Goal: Navigation & Orientation: Find specific page/section

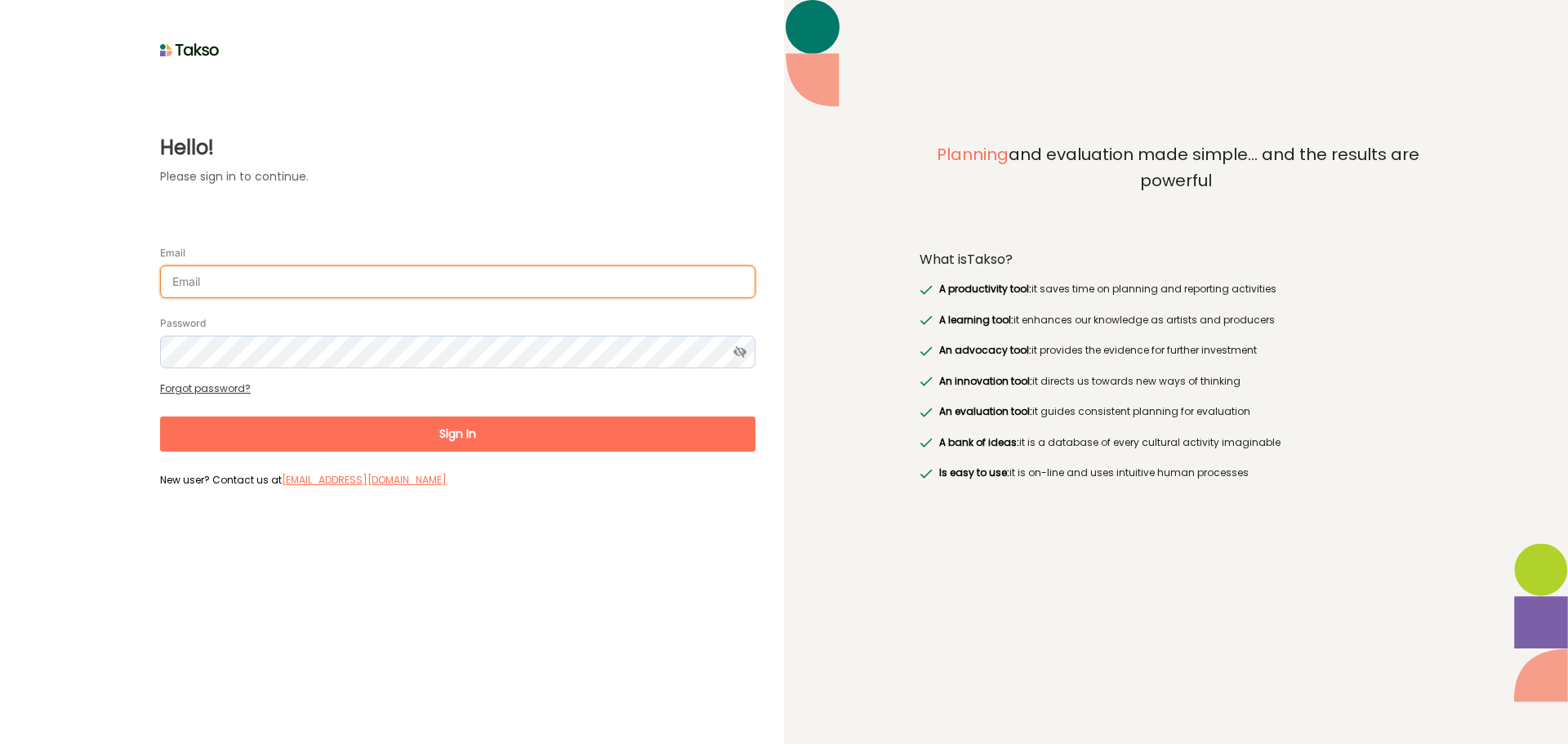
type input "[EMAIL_ADDRESS][DOMAIN_NAME]"
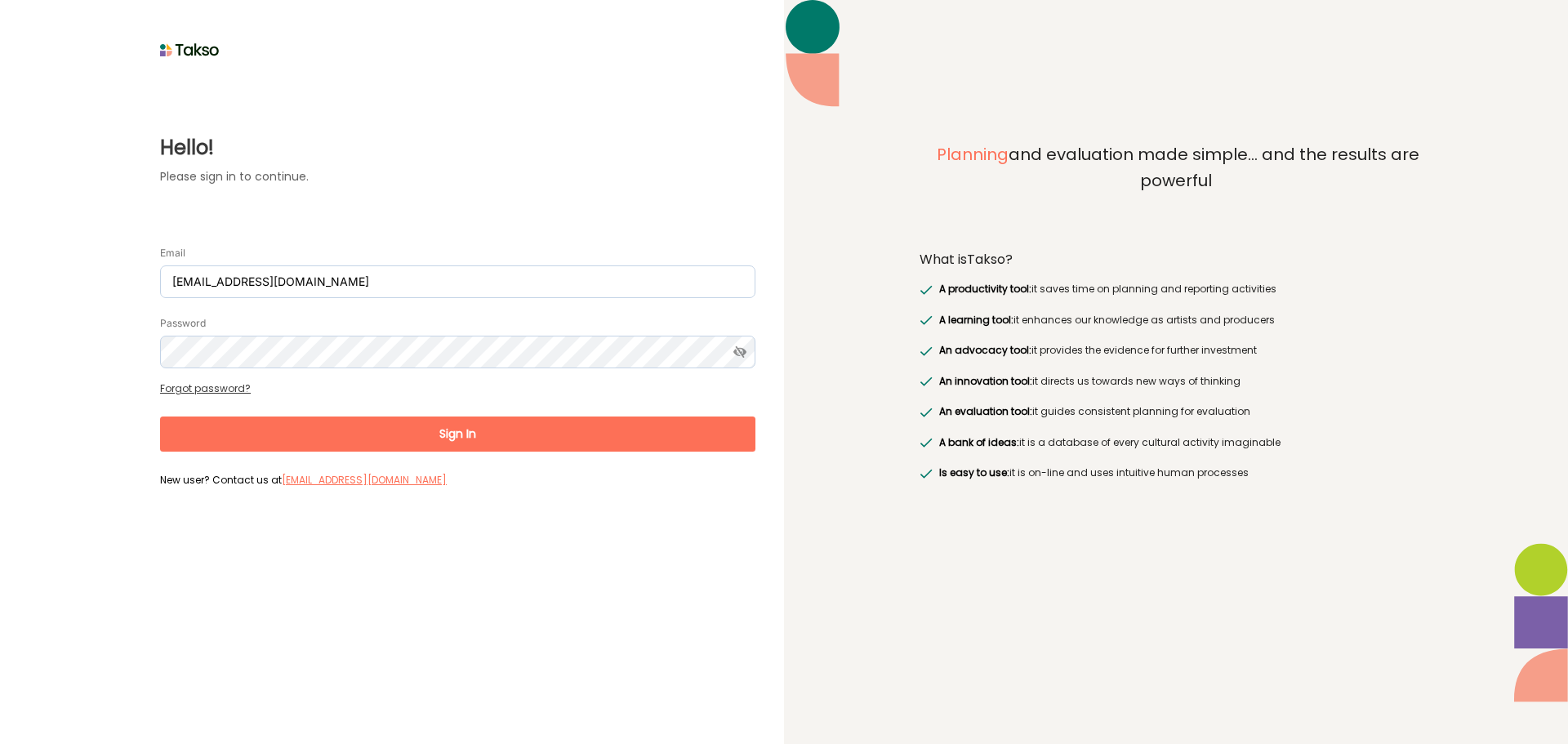
click at [384, 432] on button "Sign In" at bounding box center [457, 433] width 595 height 35
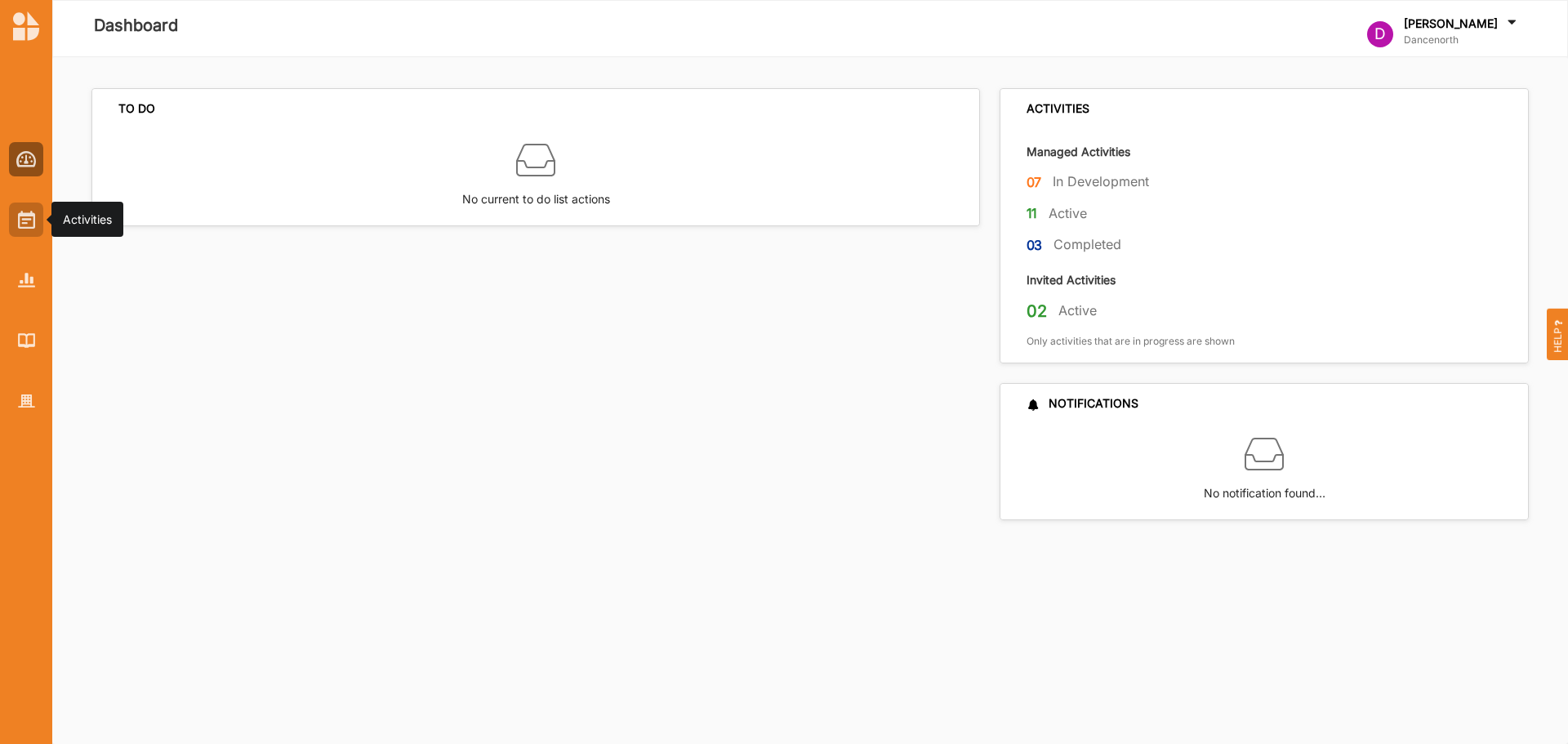
click at [30, 219] on img at bounding box center [27, 220] width 17 height 18
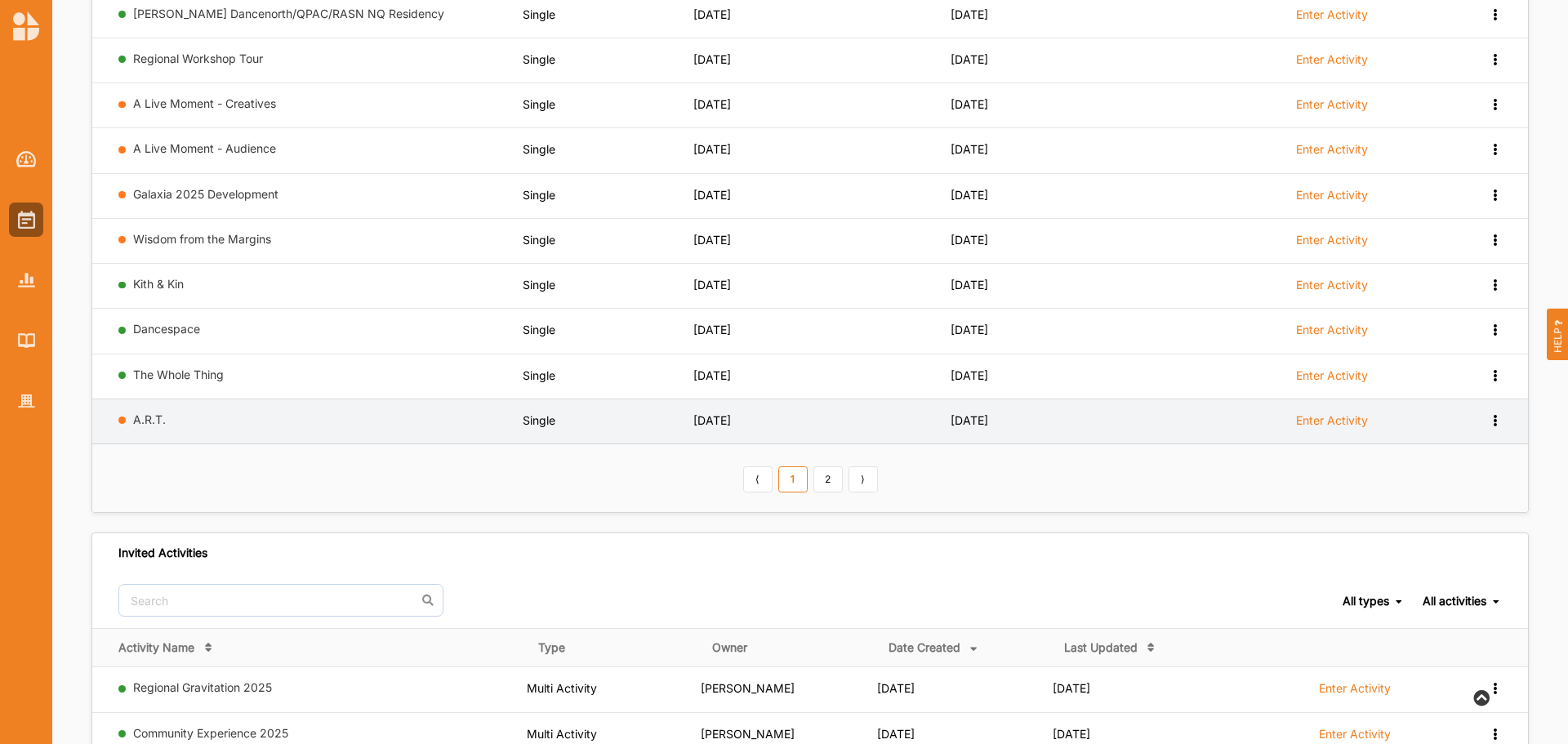
scroll to position [245, 0]
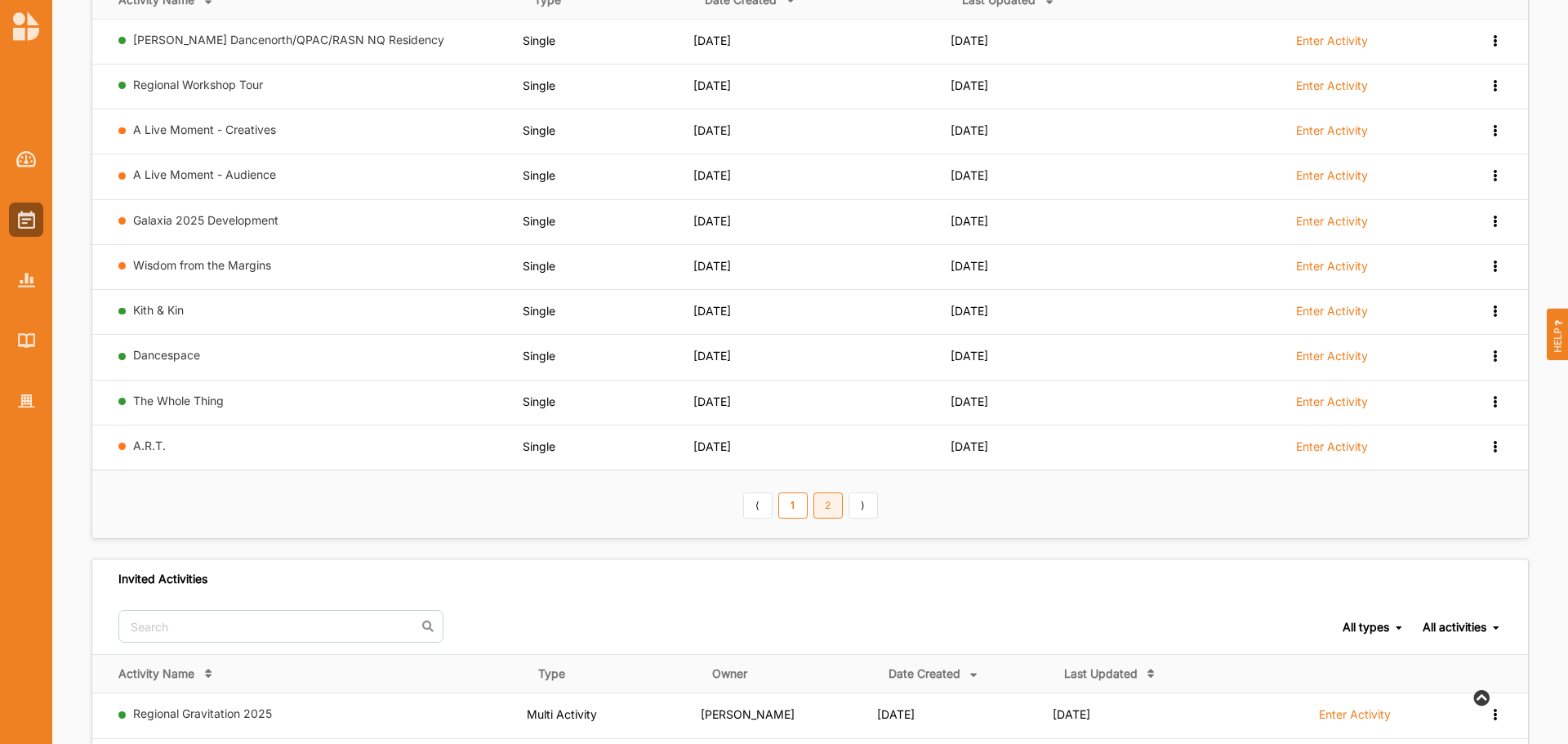
click at [824, 510] on link "2" at bounding box center [828, 505] width 29 height 27
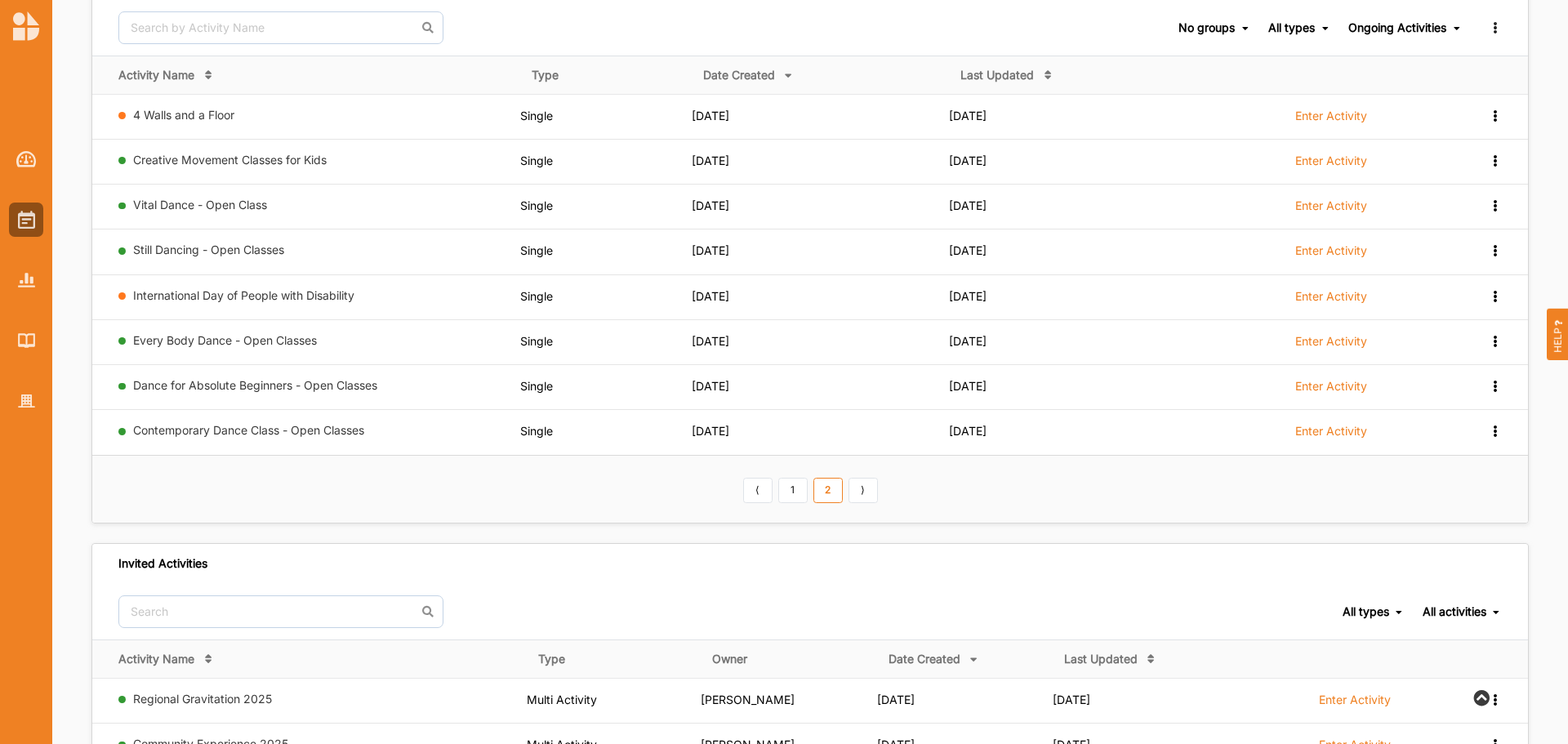
scroll to position [82, 0]
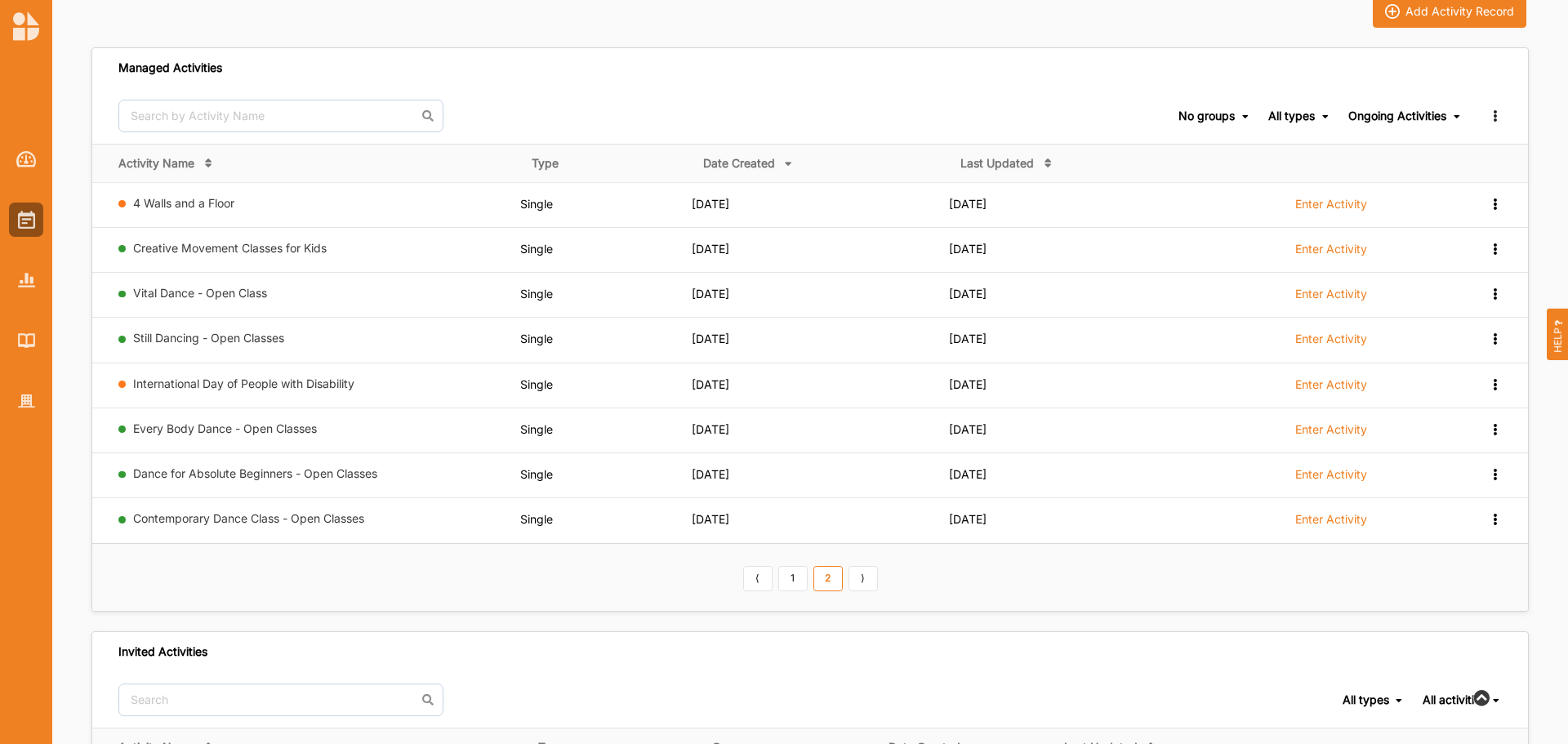
click at [537, 88] on div "No groups No groups Open Classes Secondment A Live Moment All types All types S…" at bounding box center [810, 115] width 1435 height 56
click at [1543, 218] on div "Add Activity Record Managed Activities No groups No groups Open Classes Secondm…" at bounding box center [810, 466] width 1516 height 982
click at [637, 86] on div "Managed Activities" at bounding box center [810, 69] width 1435 height 40
click at [715, 104] on div "No groups No groups Open Classes Secondment A Live Moment All types All types S…" at bounding box center [810, 115] width 1435 height 56
